Goal: Obtain resource: Download file/media

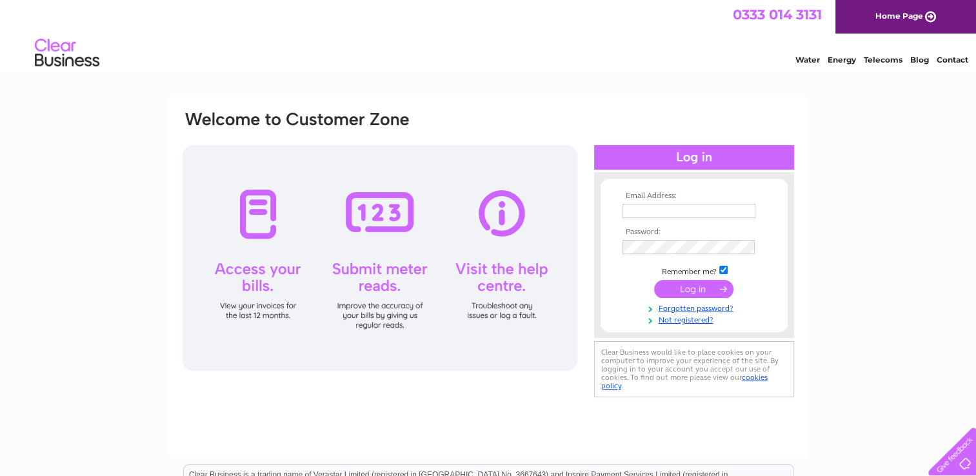
type input "[EMAIL_ADDRESS][DOMAIN_NAME]"
click at [679, 295] on input "submit" at bounding box center [693, 289] width 79 height 18
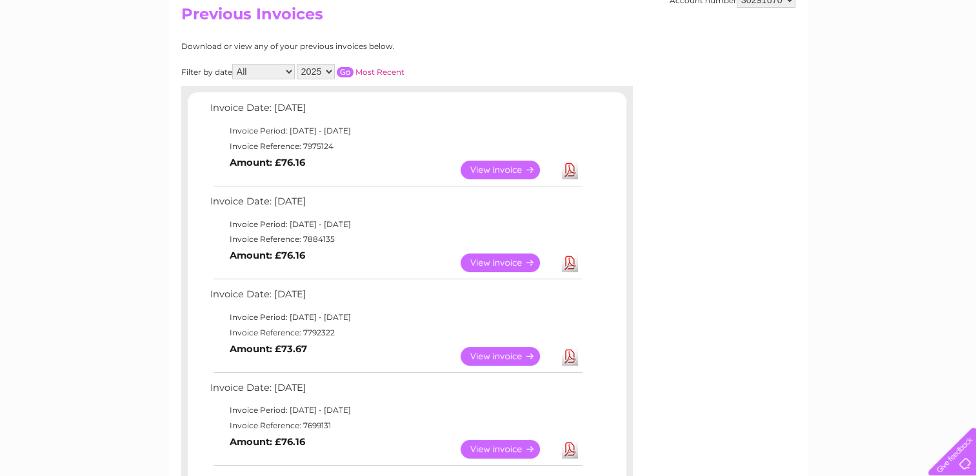
scroll to position [155, 0]
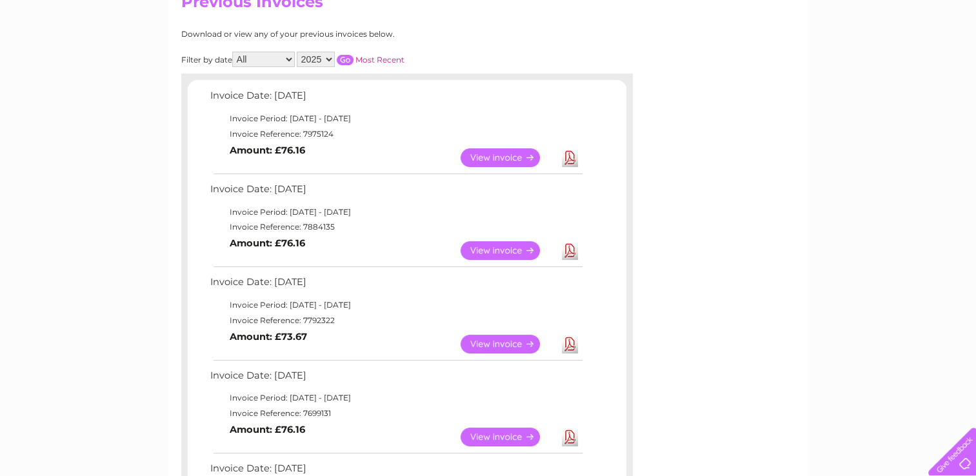
click at [515, 251] on link "View" at bounding box center [508, 250] width 95 height 19
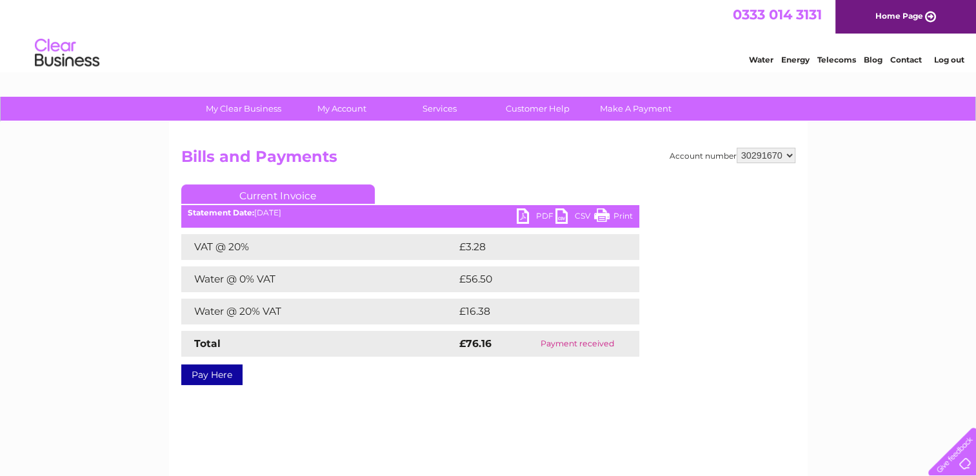
click at [524, 216] on link "PDF" at bounding box center [536, 217] width 39 height 19
